Goal: Task Accomplishment & Management: Manage account settings

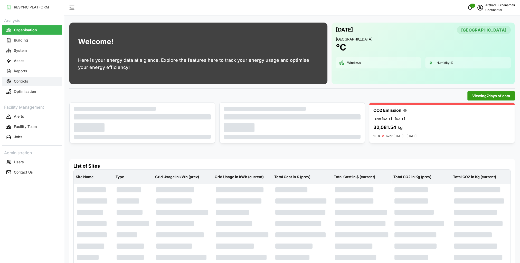
click at [29, 83] on button "Controls" at bounding box center [32, 81] width 60 height 9
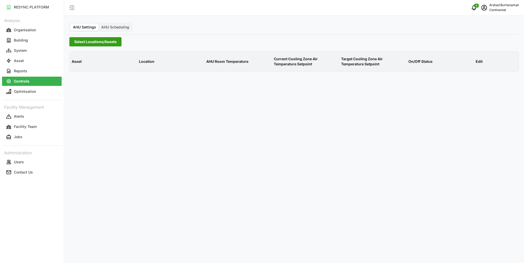
click at [89, 44] on span "Select Locations/Assets" at bounding box center [95, 41] width 42 height 9
click at [75, 65] on icon at bounding box center [76, 65] width 4 height 4
click at [86, 71] on span "Select CA1" at bounding box center [86, 72] width 3 height 3
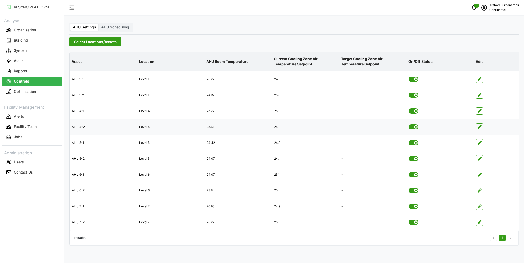
click at [481, 127] on span "button" at bounding box center [479, 127] width 7 height 7
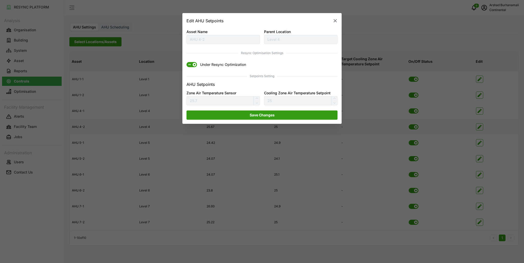
click at [188, 66] on span "ON" at bounding box center [189, 64] width 6 height 5
click at [186, 62] on input "ON Under Resync Optimization" at bounding box center [186, 62] width 0 height 0
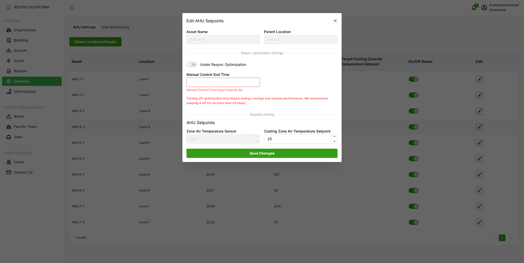
click at [207, 82] on button "Manual Control End Time" at bounding box center [222, 82] width 73 height 9
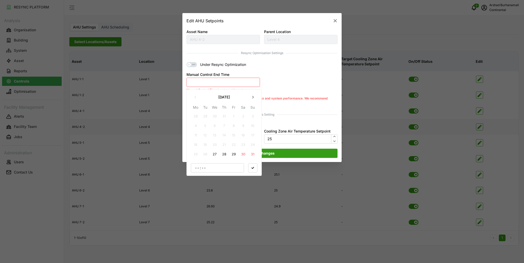
click at [216, 153] on button "27" at bounding box center [214, 154] width 9 height 9
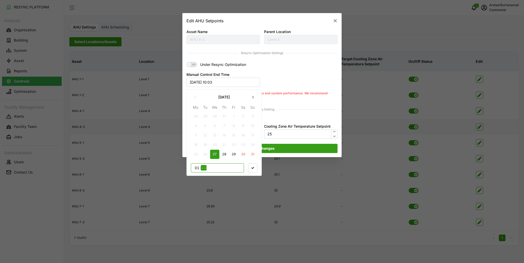
type input "17"
type input "00"
click at [249, 170] on span "button" at bounding box center [252, 167] width 9 height 9
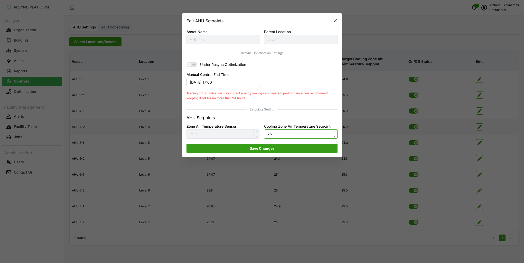
click at [269, 137] on input "25" at bounding box center [300, 134] width 73 height 9
type input "24.5"
click at [270, 147] on span "Save Changes" at bounding box center [261, 148] width 25 height 9
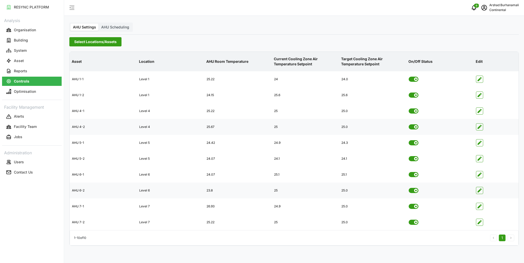
click at [480, 191] on icon "button" at bounding box center [479, 191] width 4 height 4
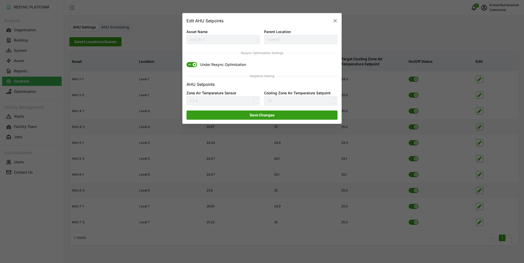
click at [190, 65] on span "ON" at bounding box center [189, 64] width 6 height 5
click at [186, 62] on input "ON Under Resync Optimization" at bounding box center [186, 62] width 0 height 0
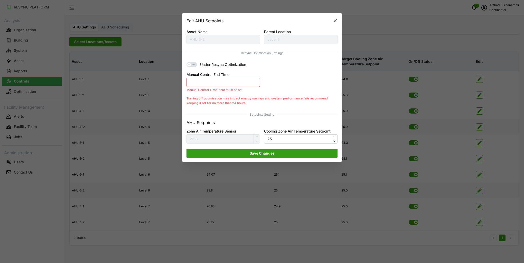
click at [221, 82] on button "Manual Control End Time" at bounding box center [222, 82] width 73 height 9
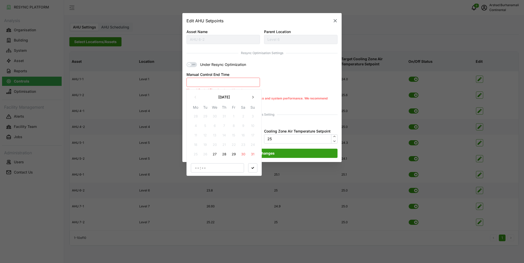
click at [216, 154] on button "27" at bounding box center [214, 154] width 9 height 9
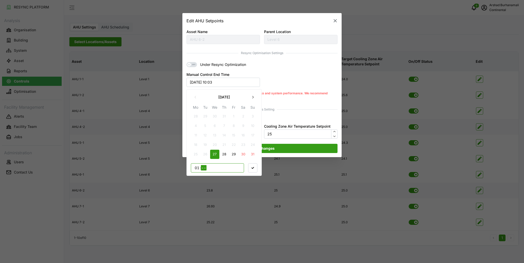
type input "17"
type input "00"
click at [256, 168] on span "button" at bounding box center [252, 167] width 9 height 9
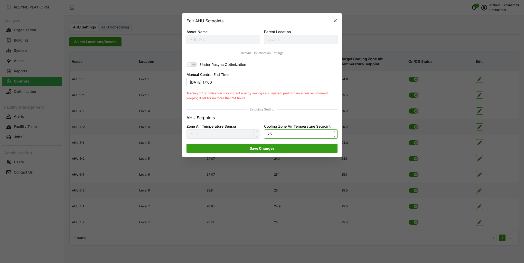
click at [269, 136] on input "25" at bounding box center [300, 134] width 73 height 9
type input "24.5"
click at [301, 150] on span "Save Changes" at bounding box center [261, 148] width 141 height 9
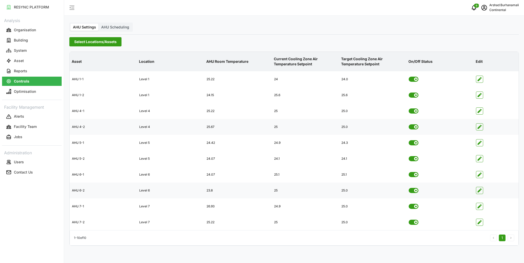
click at [112, 44] on span "Select Locations/Assets" at bounding box center [95, 41] width 42 height 9
click at [87, 79] on span "Select CA3" at bounding box center [86, 79] width 3 height 3
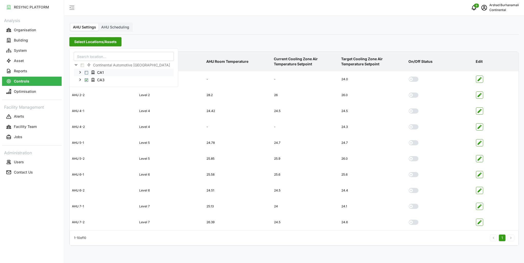
click at [88, 73] on span "Select CA1" at bounding box center [86, 72] width 3 height 3
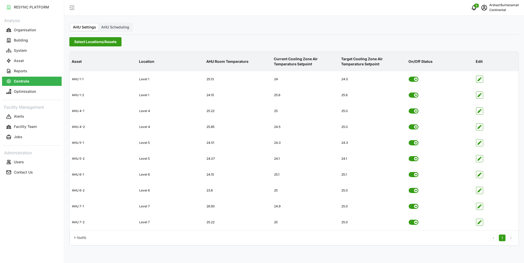
click at [251, 46] on div "AHU Settings AHU Scheduling Select Locations/Assets Asset Location AHU Room Tem…" at bounding box center [293, 131] width 459 height 263
click at [512, 5] on p "[PERSON_NAME]" at bounding box center [504, 5] width 30 height 5
click at [485, 37] on div "Logout" at bounding box center [499, 39] width 36 height 6
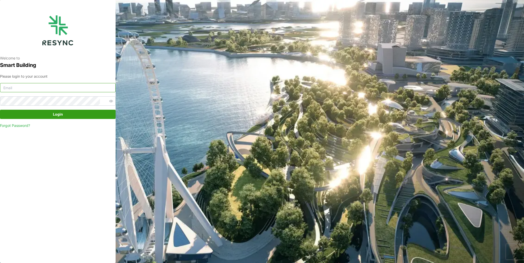
click at [86, 90] on input at bounding box center [57, 87] width 115 height 9
type input "burhanamali.arshad@aumovio.com"
click at [108, 101] on span "button" at bounding box center [111, 101] width 6 height 6
click at [85, 112] on span "Login" at bounding box center [58, 114] width 106 height 9
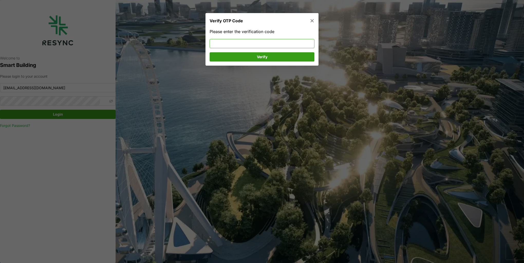
click at [216, 46] on input at bounding box center [261, 43] width 105 height 9
type input "575293"
click at [291, 56] on span "Verify" at bounding box center [261, 57] width 95 height 9
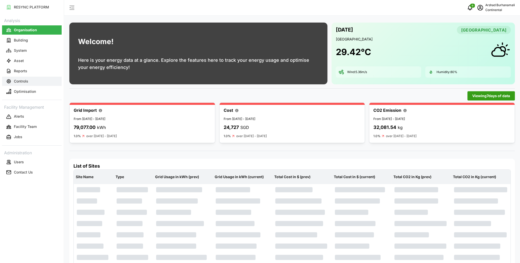
click at [46, 82] on button "Controls" at bounding box center [32, 81] width 60 height 9
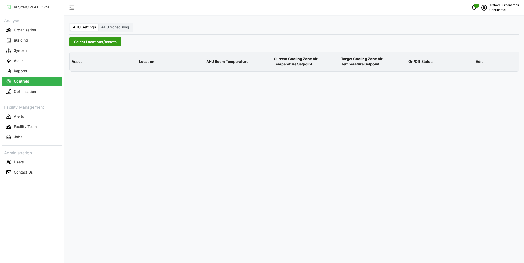
click at [95, 42] on span "Select Locations/Assets" at bounding box center [95, 41] width 42 height 9
click at [76, 65] on polyline at bounding box center [75, 65] width 1 height 2
click at [86, 71] on span "Select CA1" at bounding box center [86, 72] width 3 height 3
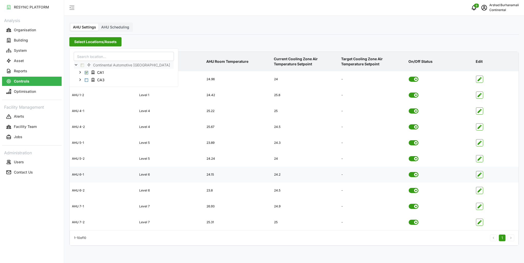
click at [477, 175] on icon "button" at bounding box center [479, 175] width 4 height 4
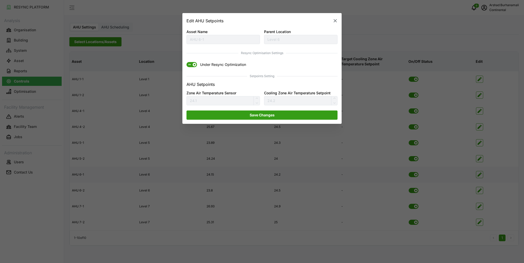
click at [194, 67] on span "ON" at bounding box center [191, 64] width 11 height 5
click at [186, 62] on input "ON Under Resync Optimization" at bounding box center [186, 62] width 0 height 0
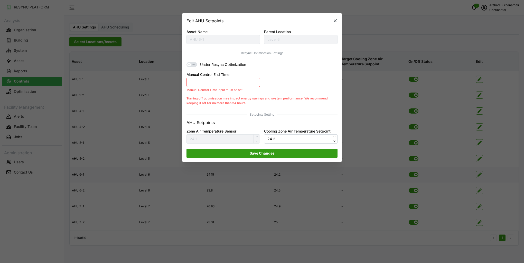
click at [226, 84] on button "Manual Control End Time" at bounding box center [222, 82] width 73 height 9
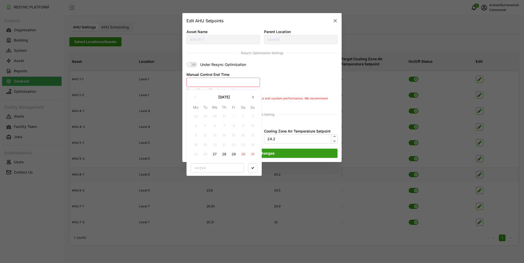
click at [216, 155] on button "27" at bounding box center [214, 154] width 9 height 9
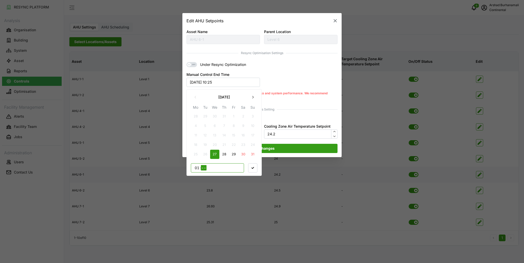
type input "17"
type input "00"
click at [197, 169] on input "17" at bounding box center [197, 167] width 6 height 5
type input "14"
click at [253, 167] on icon "button" at bounding box center [252, 168] width 3 height 3
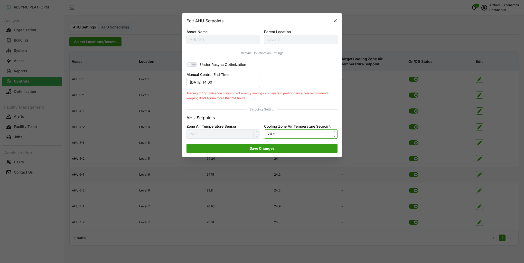
click at [286, 135] on input "24.2" at bounding box center [300, 134] width 73 height 9
type input "24.5"
click at [283, 146] on span "Save Changes" at bounding box center [261, 148] width 141 height 9
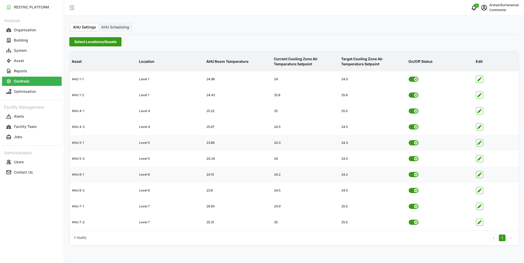
click at [481, 143] on span "button" at bounding box center [479, 143] width 7 height 7
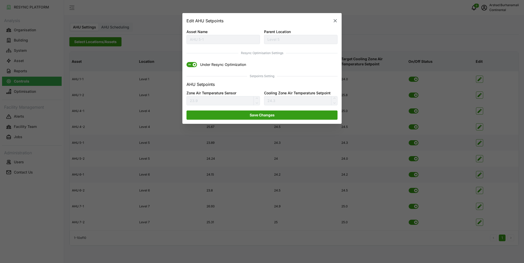
click at [189, 66] on span "ON" at bounding box center [189, 64] width 6 height 5
click at [186, 62] on input "ON Under Resync Optimization" at bounding box center [186, 62] width 0 height 0
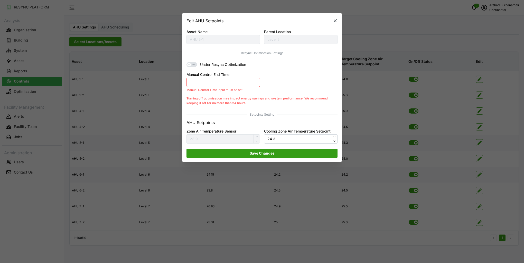
click at [225, 79] on button "Manual Control End Time" at bounding box center [222, 82] width 73 height 9
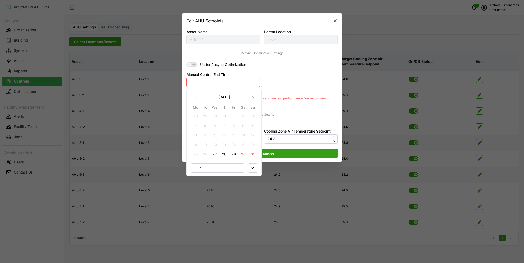
click at [215, 154] on button "27" at bounding box center [214, 154] width 9 height 9
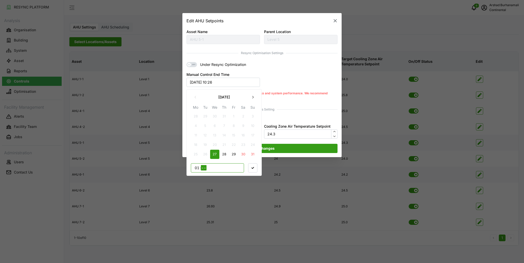
type input "14"
type input "00"
click at [252, 168] on icon "button" at bounding box center [252, 168] width 3 height 2
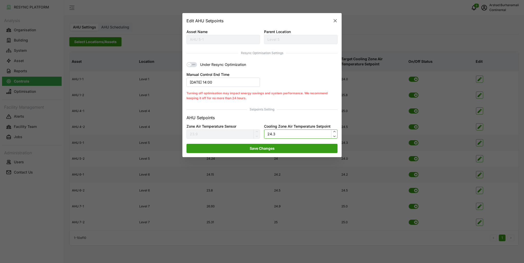
click at [279, 135] on input "24.3" at bounding box center [300, 134] width 73 height 9
type input "25"
click at [281, 147] on span "Save Changes" at bounding box center [261, 148] width 141 height 9
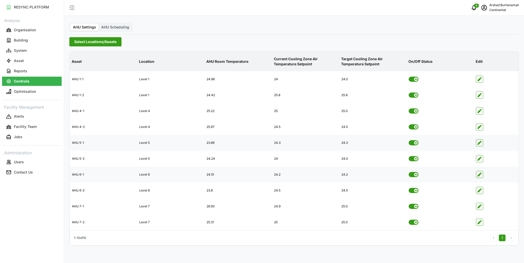
click at [484, 177] on div at bounding box center [495, 174] width 44 height 15
click at [482, 176] on span "button" at bounding box center [479, 174] width 7 height 7
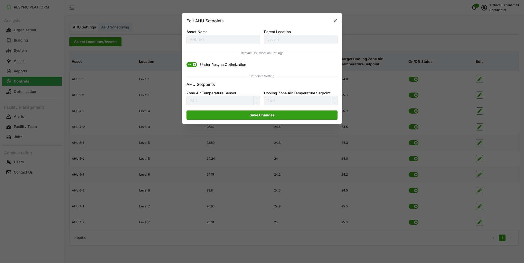
click at [195, 66] on span at bounding box center [194, 65] width 4 height 4
click at [186, 62] on input "ON Under Resync Optimization" at bounding box center [186, 62] width 0 height 0
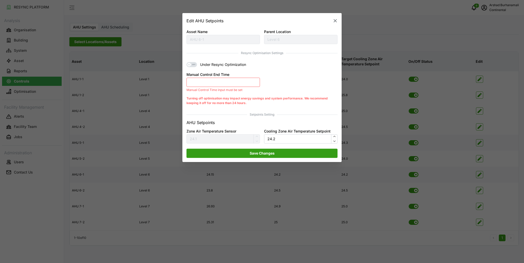
click at [203, 85] on button "Manual Control End Time" at bounding box center [222, 82] width 73 height 9
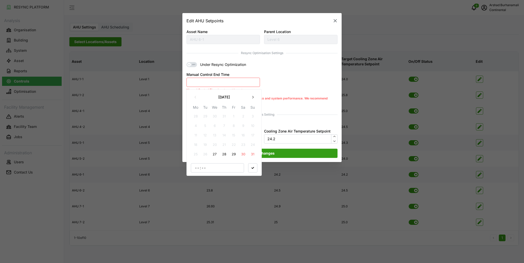
click at [212, 152] on button "27" at bounding box center [214, 154] width 9 height 9
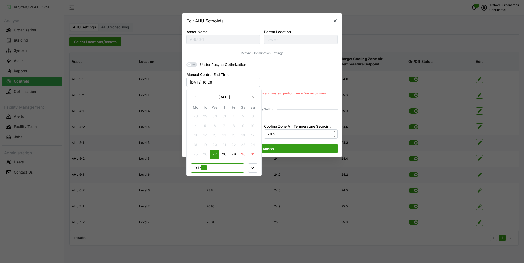
type input "14"
type input "00"
click at [251, 168] on icon "button" at bounding box center [252, 168] width 3 height 3
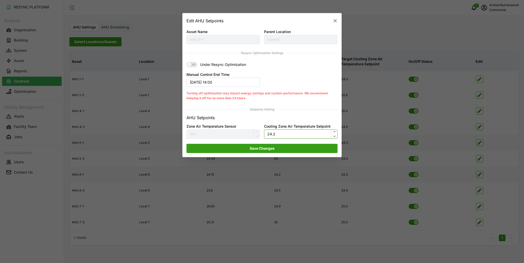
click at [278, 135] on input "24.2" at bounding box center [300, 134] width 73 height 9
type input "25"
click at [281, 145] on span "Save Changes" at bounding box center [261, 148] width 141 height 9
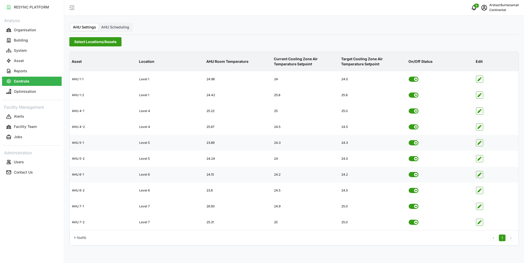
click at [101, 46] on span "Select Locations/Assets" at bounding box center [95, 41] width 42 height 9
click at [88, 79] on span "Select CA3" at bounding box center [86, 79] width 3 height 3
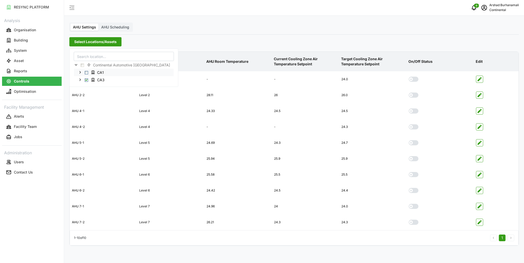
click at [86, 73] on span "Select CA1" at bounding box center [86, 72] width 3 height 3
click at [240, 61] on p "AHU Room Temperature" at bounding box center [237, 61] width 65 height 13
